Goal: Transaction & Acquisition: Purchase product/service

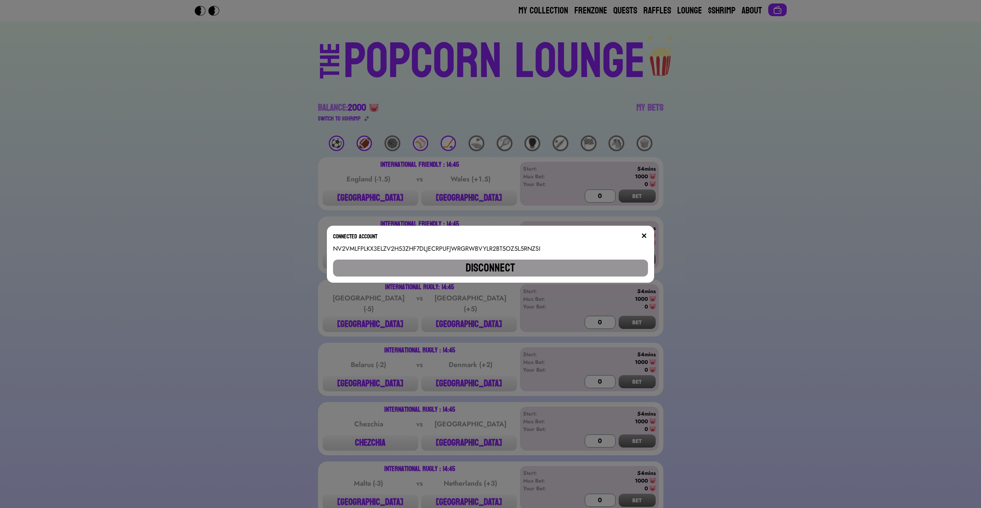
click at [646, 234] on img at bounding box center [644, 236] width 6 height 6
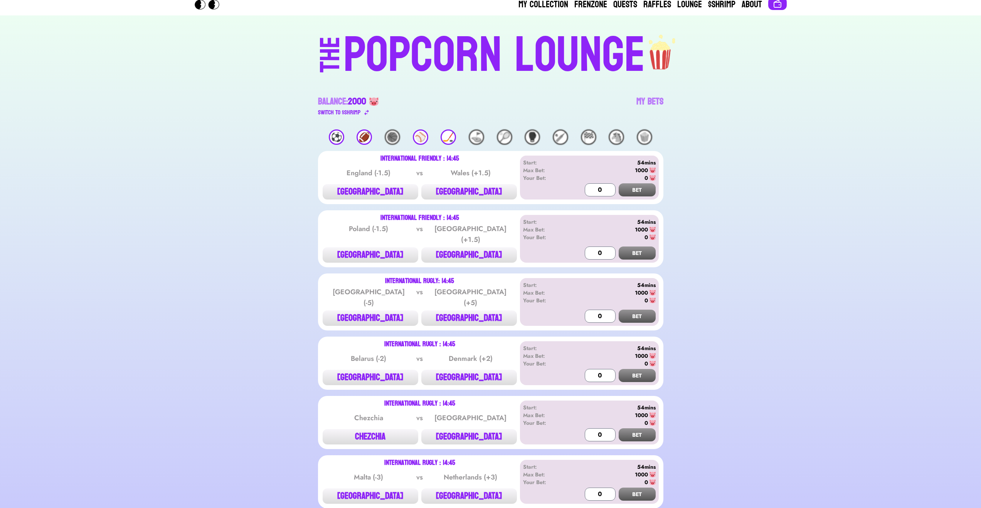
scroll to position [92, 0]
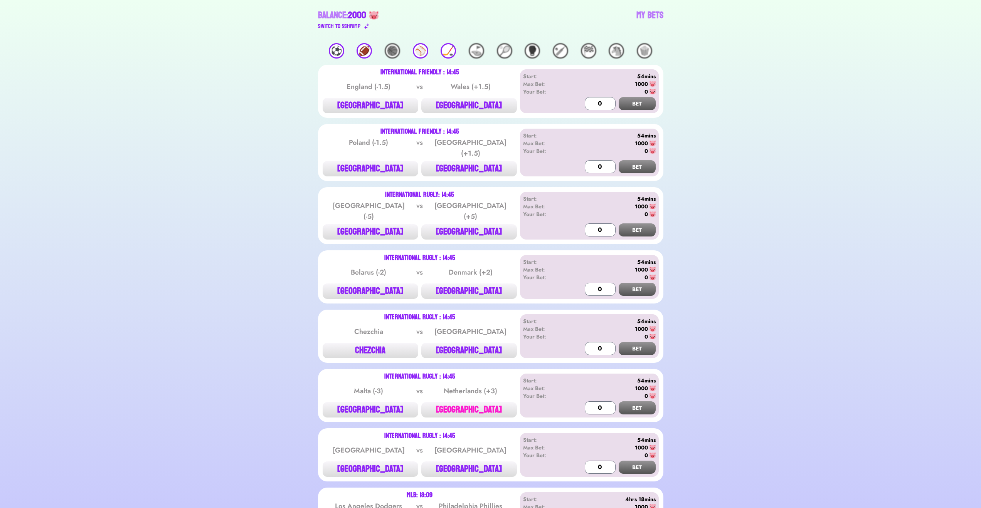
click at [486, 402] on button "[GEOGRAPHIC_DATA]" at bounding box center [469, 409] width 96 height 15
click at [649, 402] on button "BET" at bounding box center [637, 408] width 37 height 13
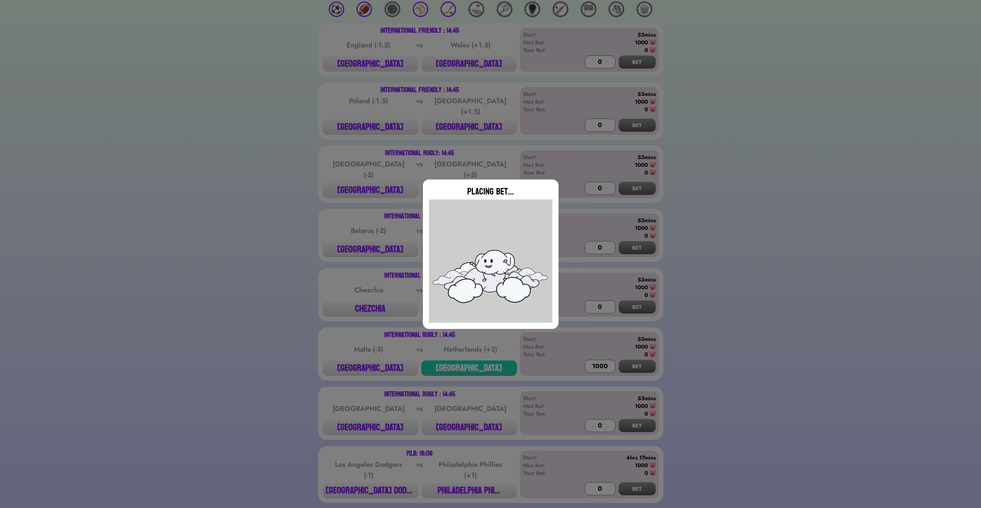
scroll to position [185, 0]
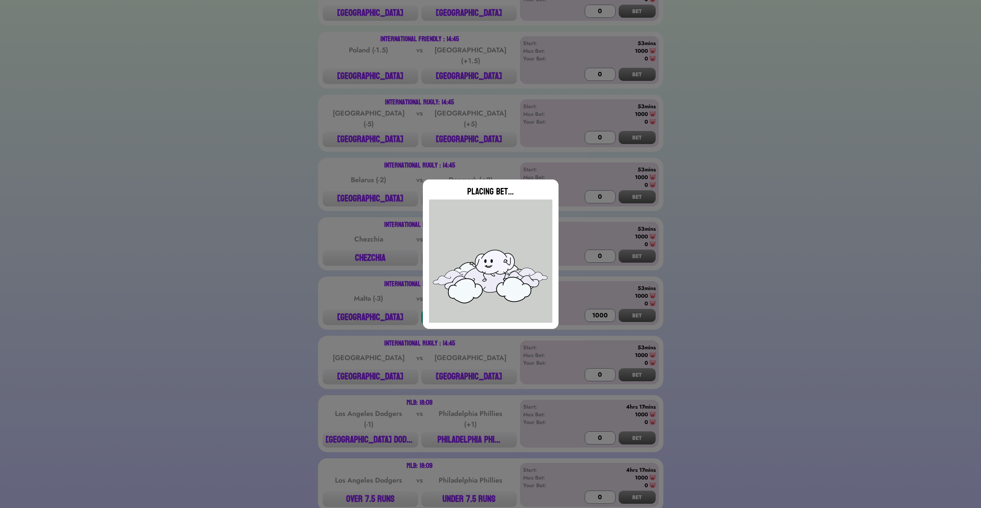
type input "0"
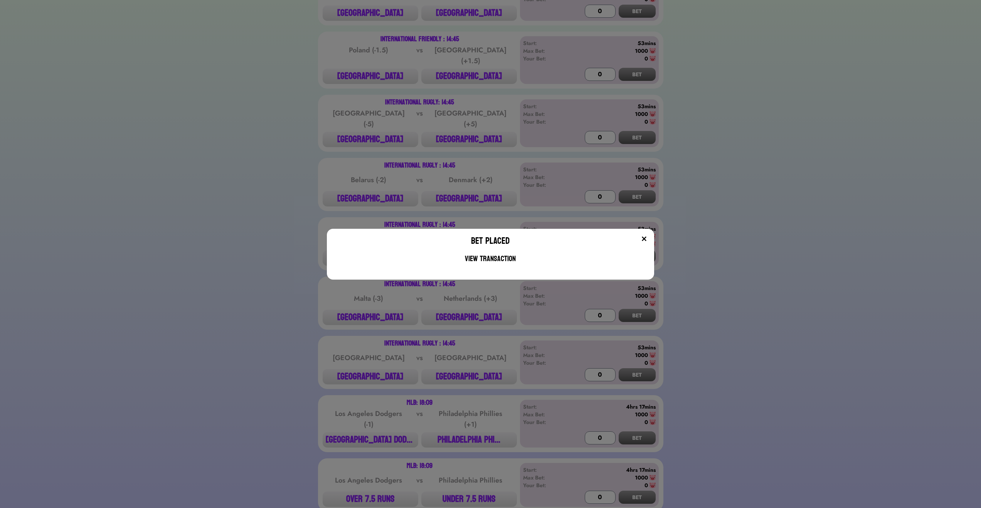
click at [645, 236] on img at bounding box center [644, 239] width 6 height 6
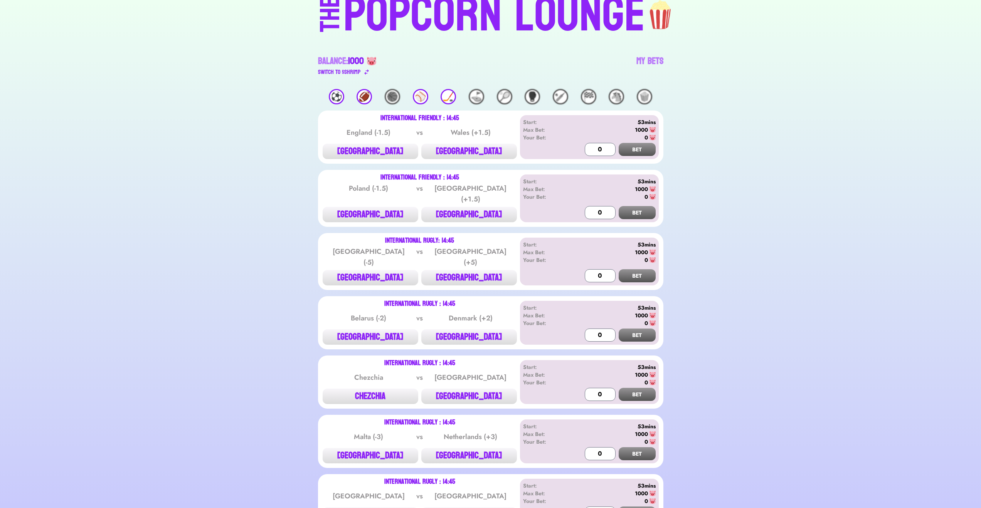
scroll to position [46, 0]
click at [484, 333] on button "[GEOGRAPHIC_DATA]" at bounding box center [469, 337] width 96 height 15
click at [635, 329] on button "BET" at bounding box center [637, 335] width 37 height 13
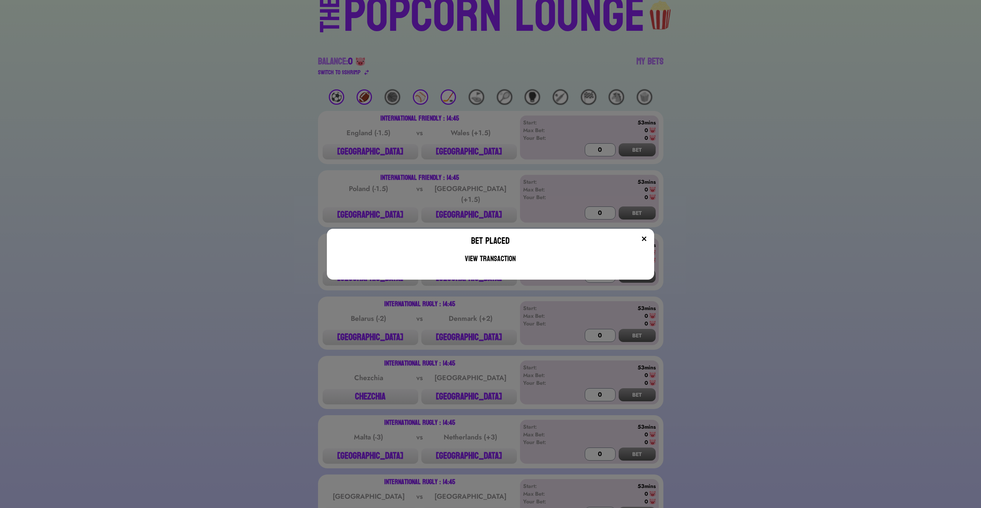
click at [647, 238] on img at bounding box center [644, 239] width 6 height 6
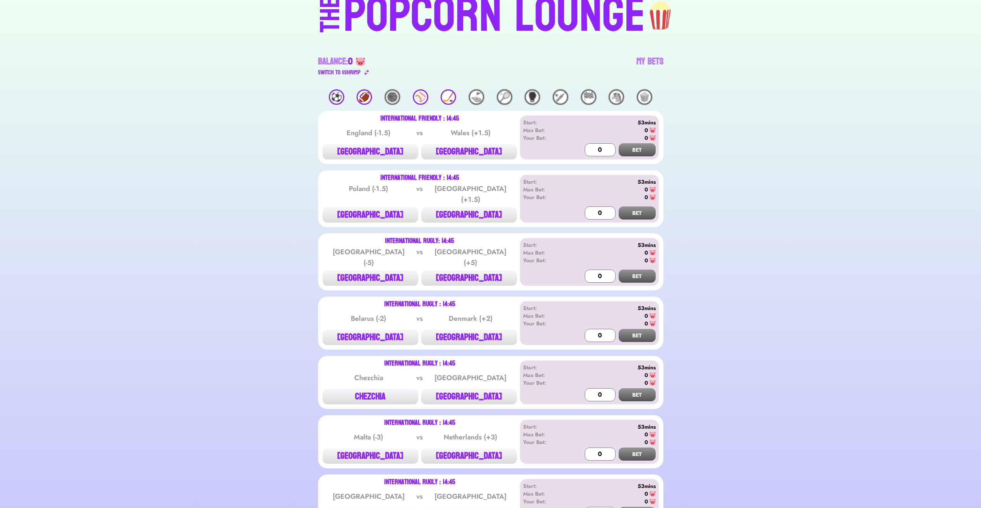
click at [347, 66] on div "Balance: 0" at bounding box center [335, 61] width 35 height 12
click at [350, 71] on div "Switch to $ SHRIMP" at bounding box center [339, 72] width 42 height 9
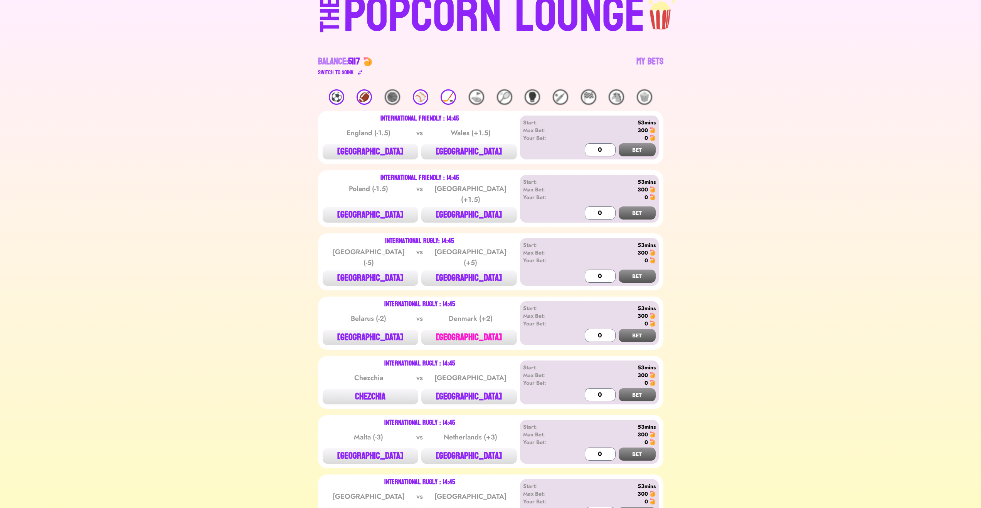
click at [492, 330] on button "[GEOGRAPHIC_DATA]" at bounding box center [469, 337] width 96 height 15
click at [605, 329] on input "1000" at bounding box center [600, 335] width 31 height 13
click at [599, 329] on input "1000" at bounding box center [600, 335] width 31 height 13
click at [647, 329] on button "BET" at bounding box center [637, 335] width 37 height 13
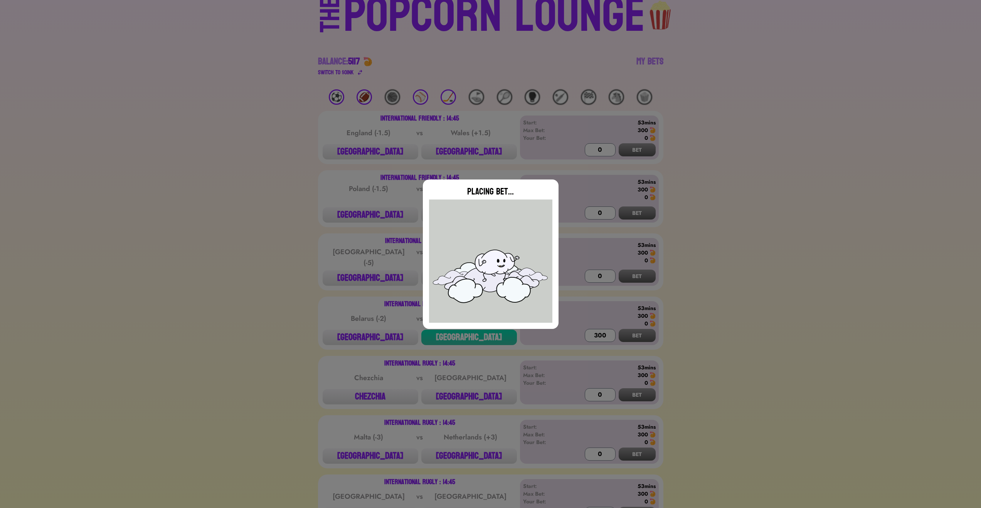
type input "0"
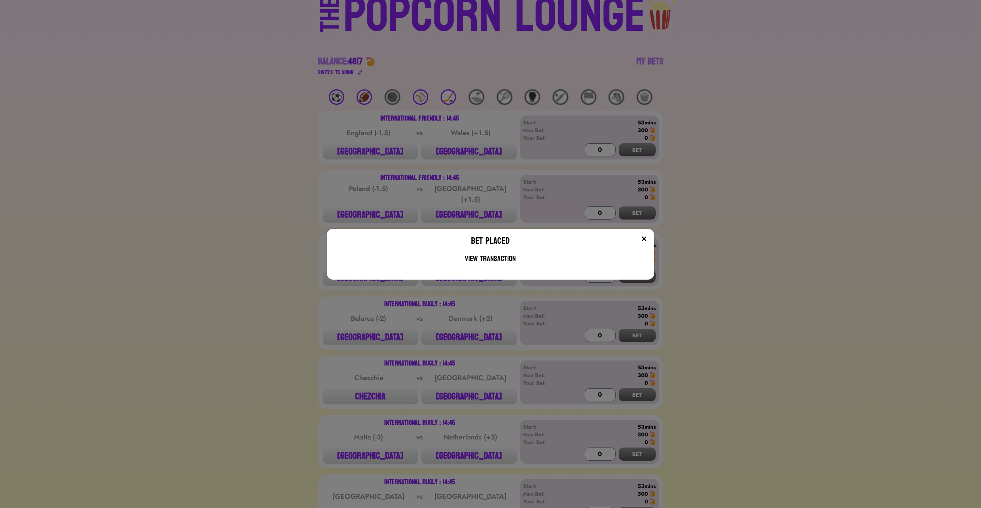
click at [646, 234] on div "Bet Placed View Transaction" at bounding box center [490, 254] width 327 height 51
click at [646, 236] on img at bounding box center [644, 239] width 6 height 6
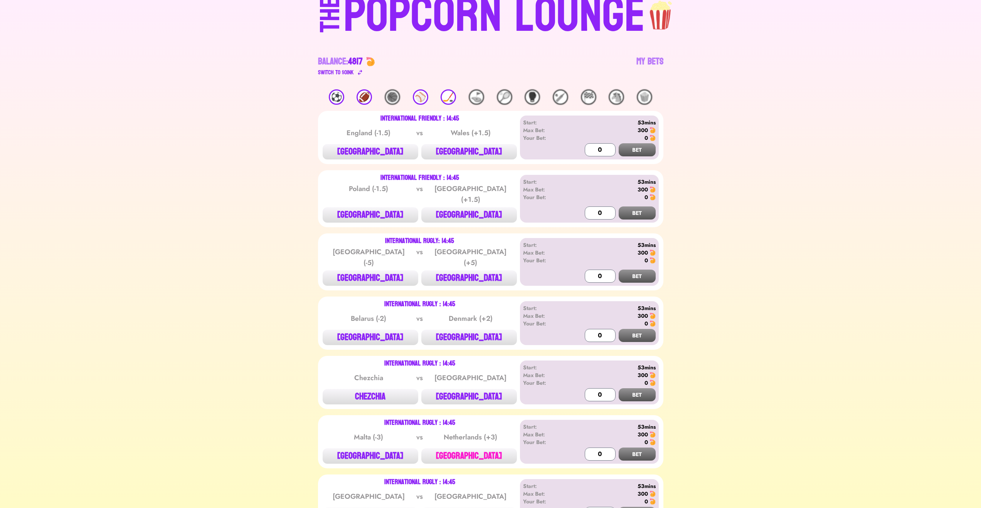
click at [486, 451] on button "[GEOGRAPHIC_DATA]" at bounding box center [469, 456] width 96 height 15
click at [602, 448] on input "1000" at bounding box center [600, 454] width 31 height 13
click at [644, 448] on button "BET" at bounding box center [637, 454] width 37 height 13
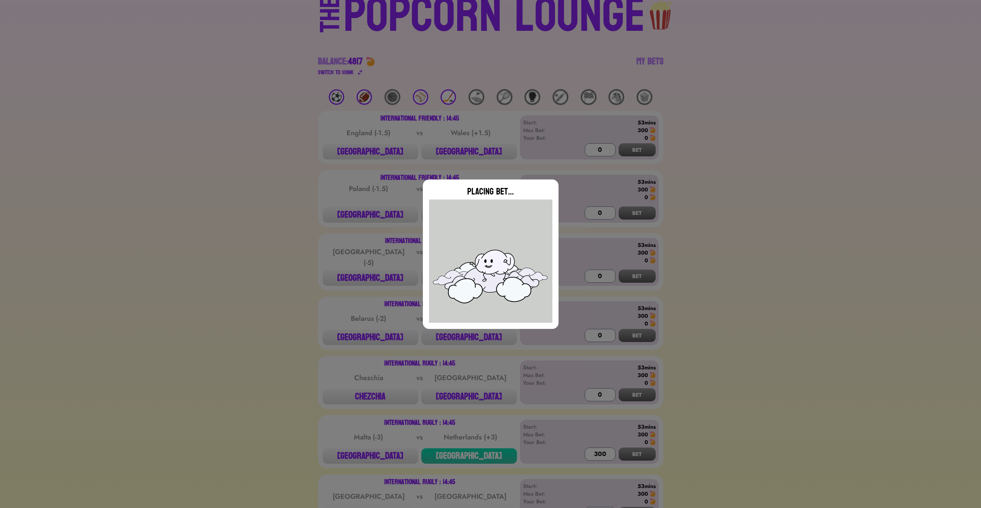
type input "0"
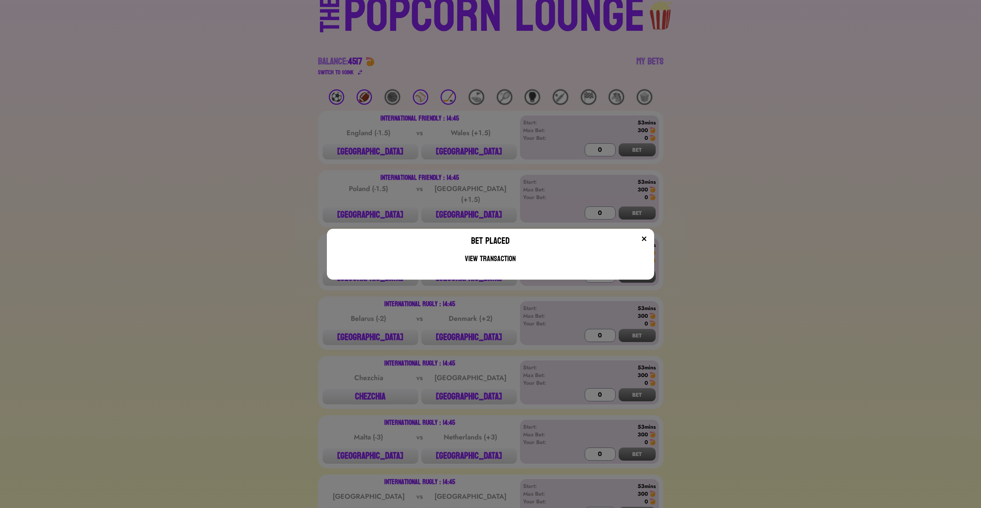
click at [647, 242] on button at bounding box center [644, 239] width 8 height 8
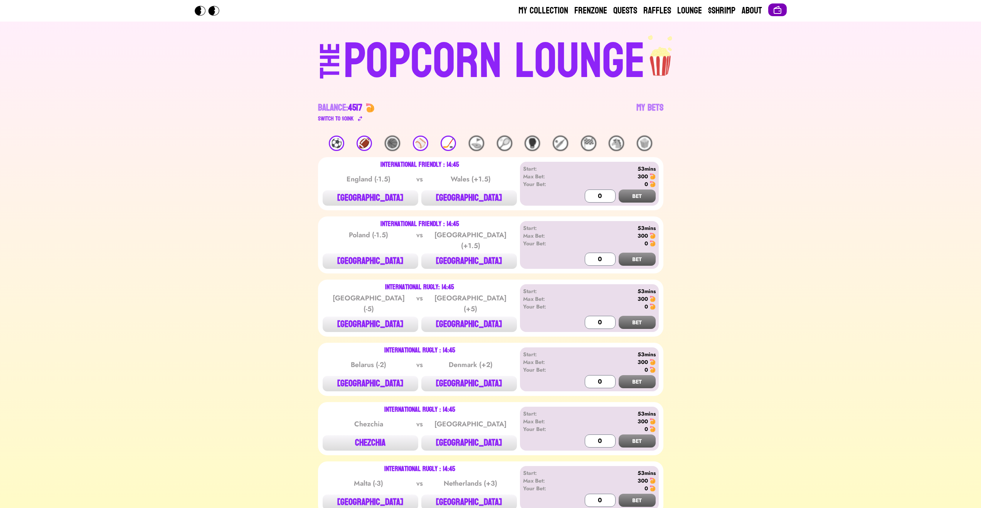
click at [773, 9] on img at bounding box center [777, 9] width 9 height 9
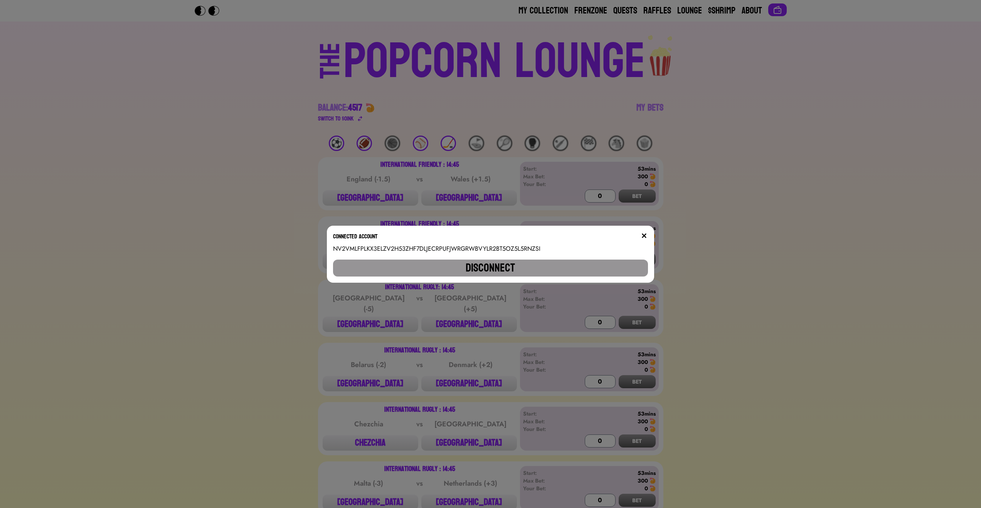
click at [507, 264] on button "Disconnect" at bounding box center [490, 268] width 314 height 17
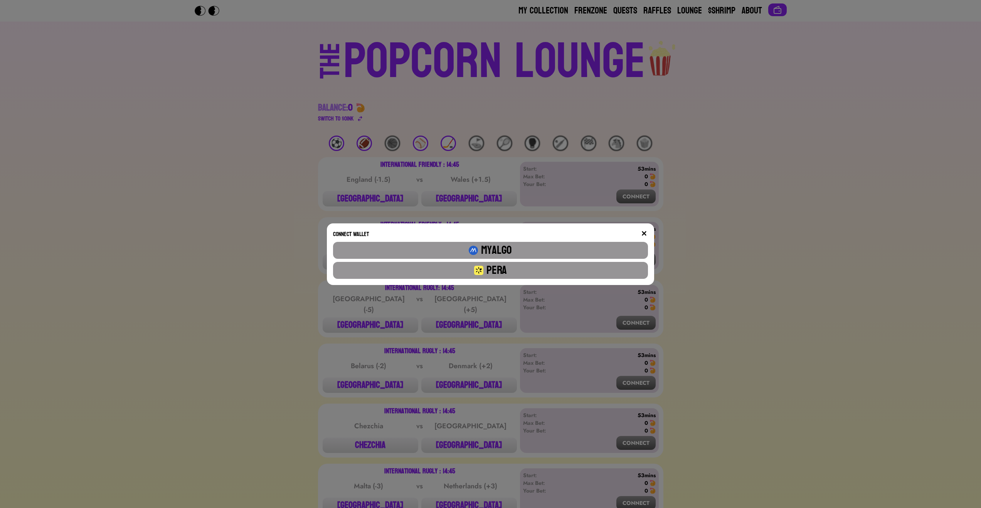
click at [521, 270] on button "Pera" at bounding box center [490, 270] width 314 height 17
